Goal: Task Accomplishment & Management: Manage account settings

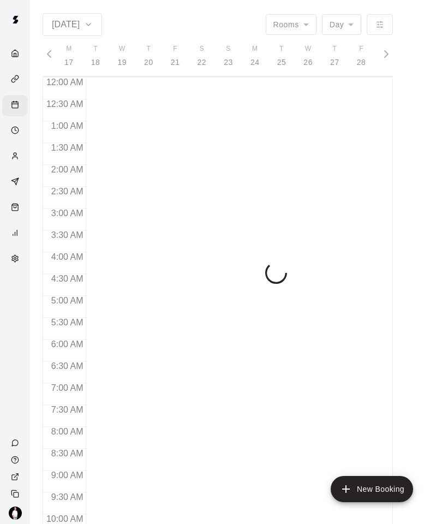
scroll to position [0, 4557]
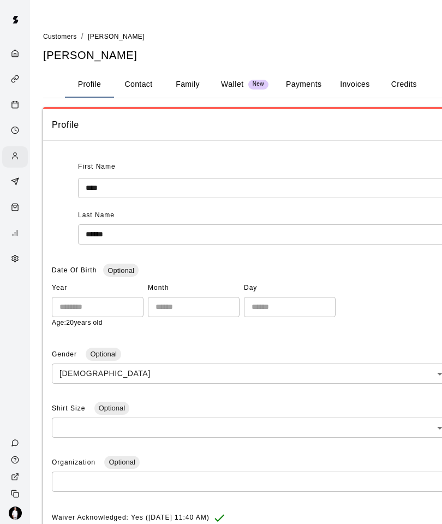
scroll to position [66, 0]
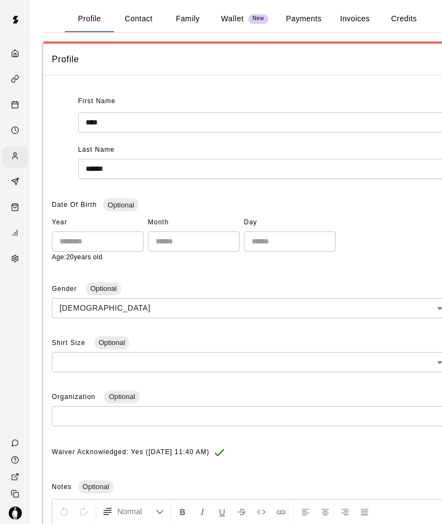
click at [7, 213] on div "Retail" at bounding box center [15, 208] width 26 height 21
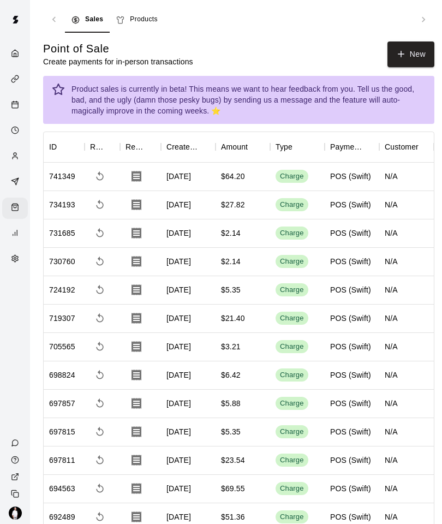
click at [0, 123] on link "Availability" at bounding box center [15, 131] width 30 height 26
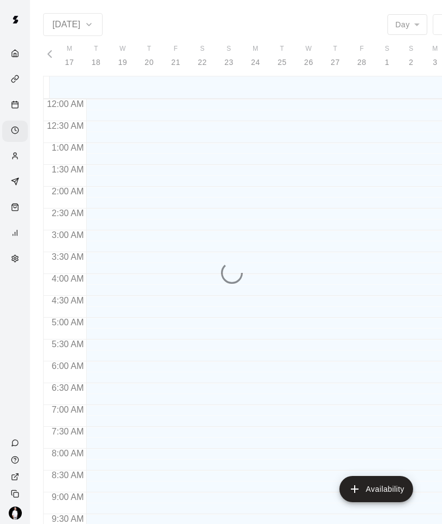
click at [11, 98] on div "Calendar" at bounding box center [15, 105] width 26 height 21
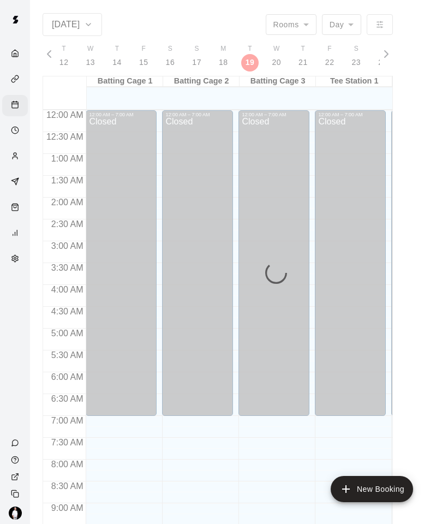
scroll to position [545, 0]
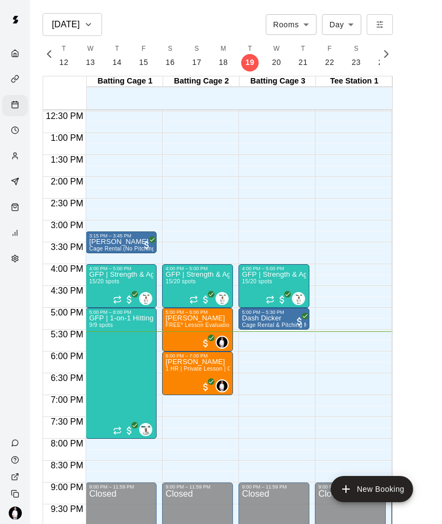
click at [9, 162] on div "Customers" at bounding box center [15, 156] width 26 height 21
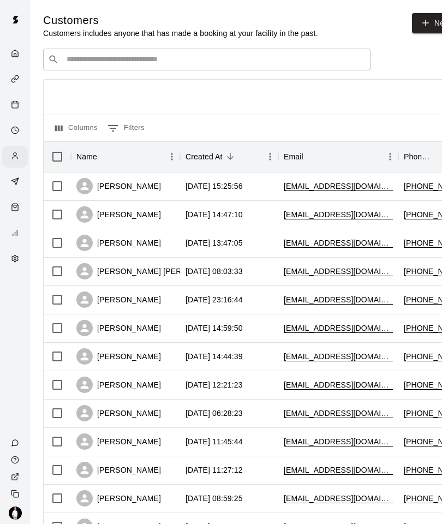
click at [88, 57] on input "Search customers by name or email" at bounding box center [214, 59] width 302 height 11
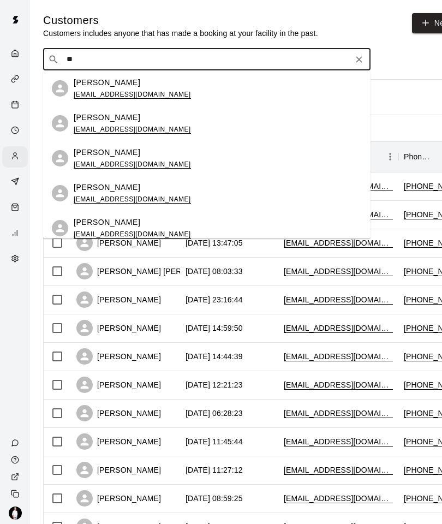
type input "***"
click at [112, 124] on div "Christy Sledge christym217@gmail.com" at bounding box center [132, 123] width 117 height 23
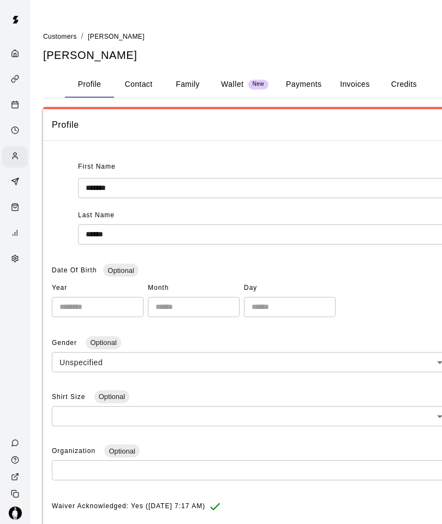
click at [296, 74] on button "Payments" at bounding box center [303, 85] width 53 height 26
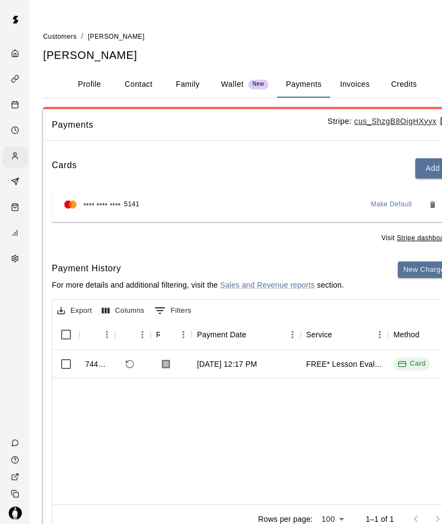
click at [414, 56] on h5 "Christy Sledge" at bounding box center [251, 55] width 416 height 15
click at [421, 158] on button "Add" at bounding box center [432, 168] width 35 height 20
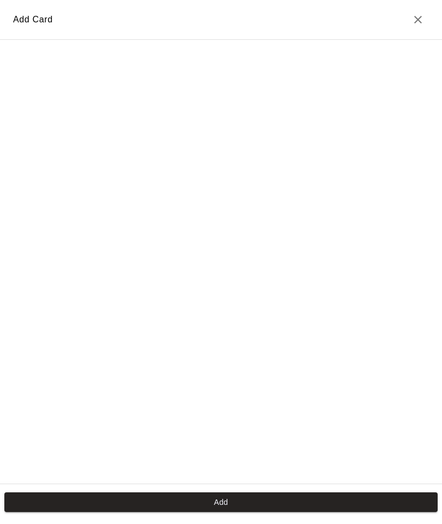
click at [419, 13] on button "Close" at bounding box center [418, 20] width 22 height 22
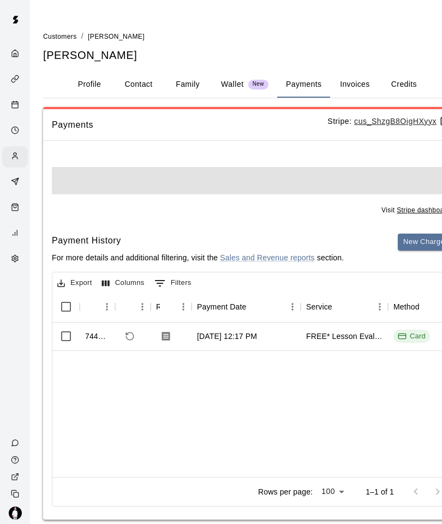
click at [418, 27] on button "Close" at bounding box center [418, 20] width 22 height 22
click at [417, 226] on div "Visit Stripe dashboard Payment History For more details and additional filterin…" at bounding box center [251, 335] width 416 height 370
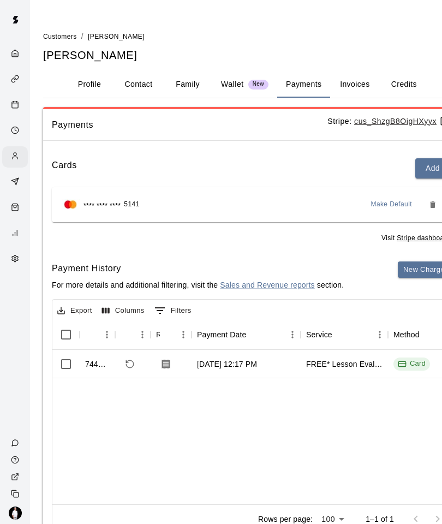
click at [425, 269] on button "New Charge" at bounding box center [424, 270] width 52 height 17
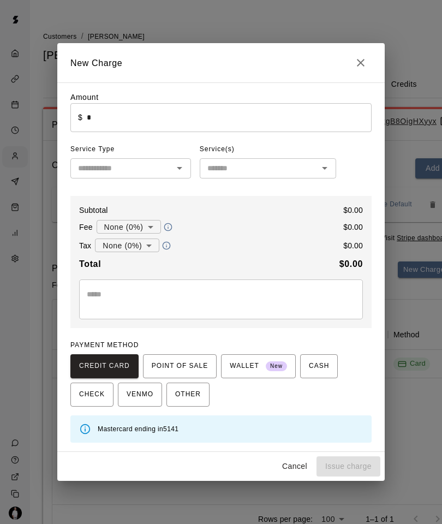
click at [221, 119] on input "*" at bounding box center [229, 117] width 285 height 29
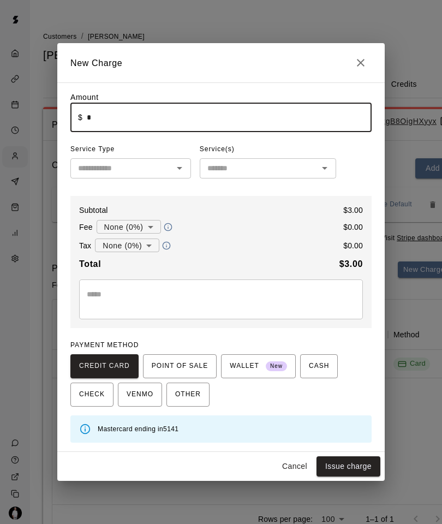
click at [139, 247] on body "Customers / Christy Sledge Christy Sledge Profile Contact Family Wallet New Pay…" at bounding box center [221, 284] width 442 height 569
type input "****"
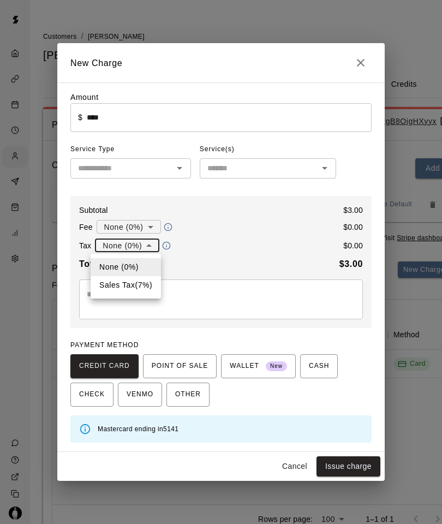
click at [141, 286] on li "Sales Tax ( 7 %)" at bounding box center [126, 285] width 70 height 18
type input "**********"
click at [350, 469] on button "Issue charge" at bounding box center [349, 466] width 64 height 20
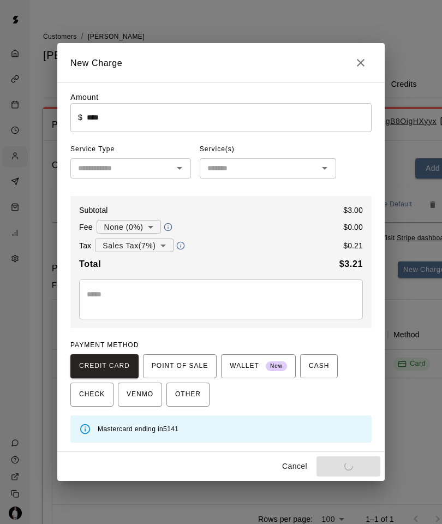
type input "*"
